Goal: Navigation & Orientation: Find specific page/section

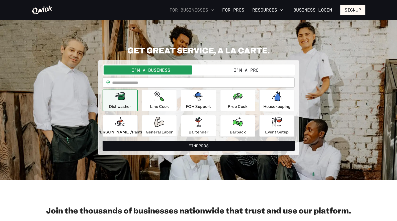
click at [204, 10] on button "For Businesses" at bounding box center [192, 10] width 49 height 9
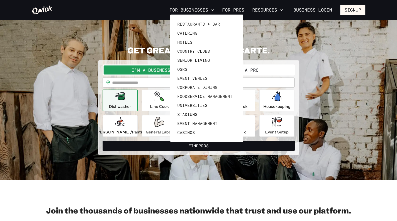
click at [235, 12] on div at bounding box center [198, 110] width 397 height 221
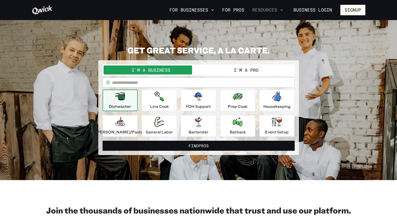
click at [274, 11] on button "Resources" at bounding box center [268, 10] width 35 height 9
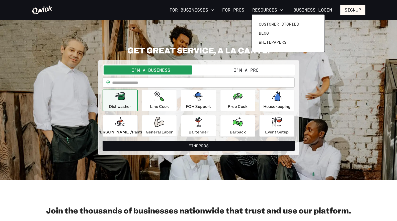
click at [197, 10] on div at bounding box center [198, 110] width 397 height 221
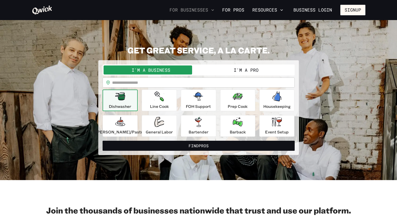
click at [202, 10] on button "For Businesses" at bounding box center [192, 10] width 49 height 9
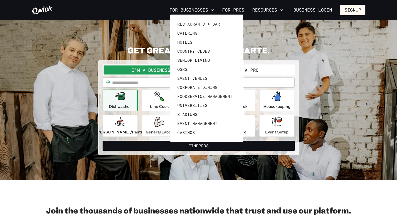
click at [327, 31] on div at bounding box center [198, 110] width 397 height 221
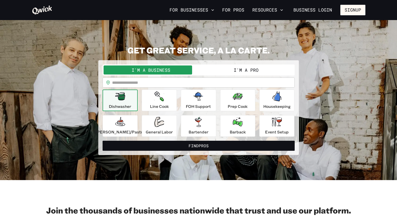
click at [66, 51] on div "**********" at bounding box center [199, 100] width 334 height 110
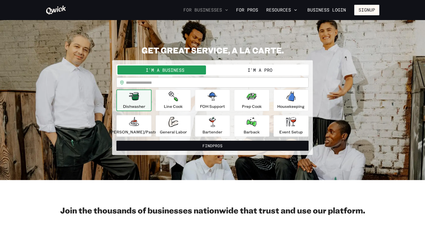
click at [221, 10] on button "For Businesses" at bounding box center [206, 10] width 49 height 9
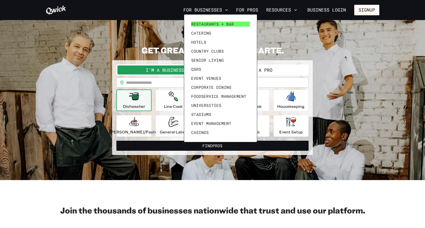
click at [220, 23] on span "Restaurants + Bar" at bounding box center [212, 24] width 43 height 5
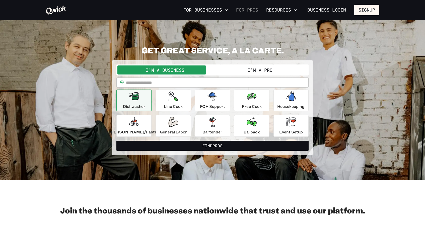
click at [253, 8] on link "For Pros" at bounding box center [247, 10] width 26 height 9
